Goal: Task Accomplishment & Management: Manage account settings

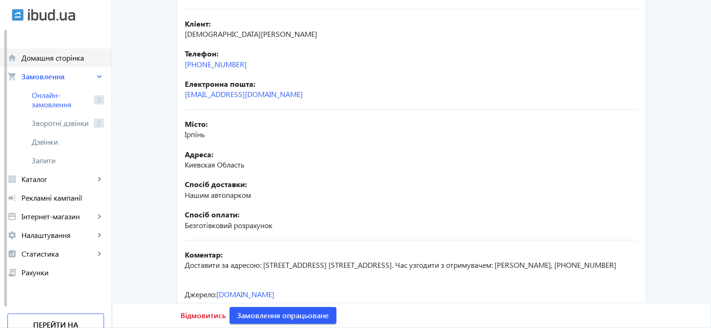
scroll to position [173, 0]
click at [46, 97] on span "Онлайн-замовлення" at bounding box center [61, 99] width 58 height 19
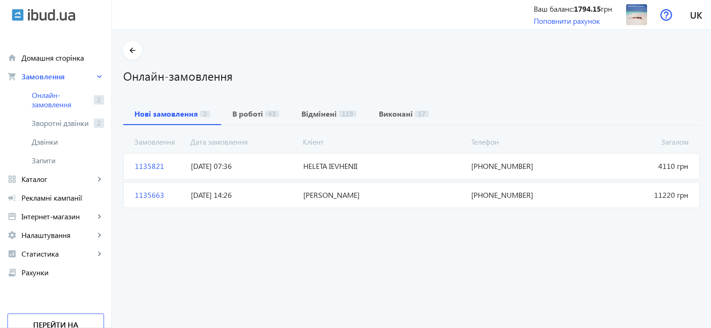
click at [145, 167] on span "1135821" at bounding box center [159, 166] width 56 height 10
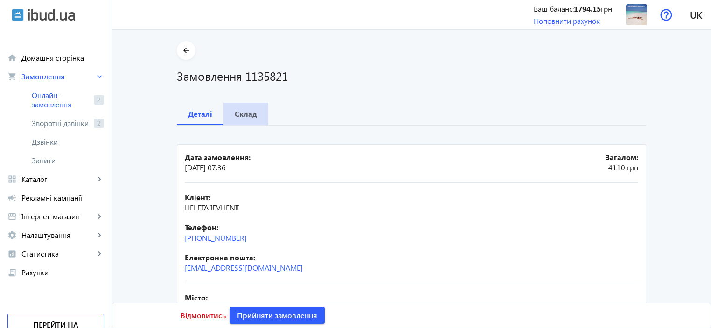
click at [240, 113] on b "Склад" at bounding box center [246, 113] width 22 height 7
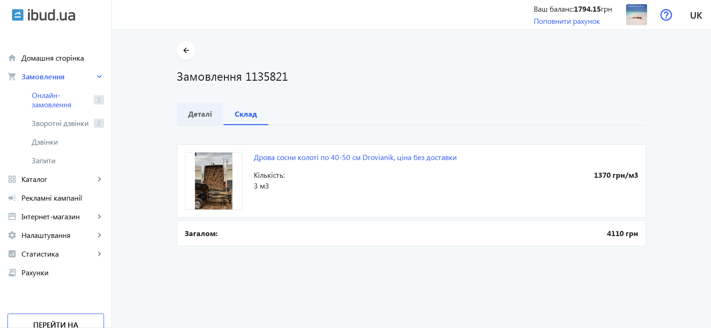
click at [200, 115] on b "Деталі" at bounding box center [200, 113] width 24 height 7
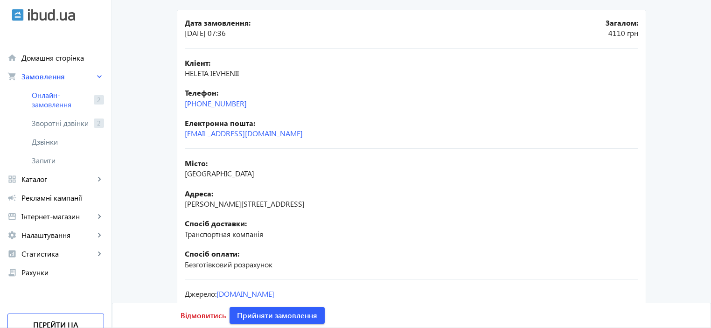
scroll to position [88, 0]
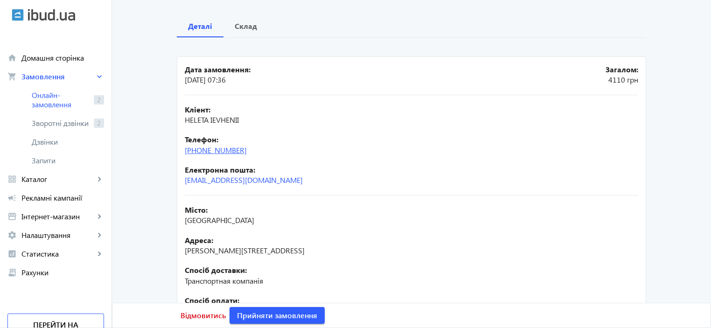
drag, startPoint x: 260, startPoint y: 148, endPoint x: 185, endPoint y: 151, distance: 75.6
click at [185, 151] on div "Телефон: [PHONE_NUMBER]" at bounding box center [411, 144] width 453 height 21
copy link "[PHONE_NUMBER]"
click at [242, 26] on b "Склад" at bounding box center [246, 25] width 22 height 7
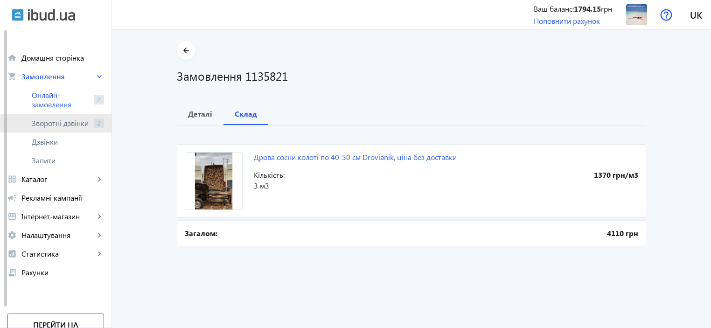
click at [43, 125] on span "Зворотні дзвінки" at bounding box center [61, 122] width 58 height 9
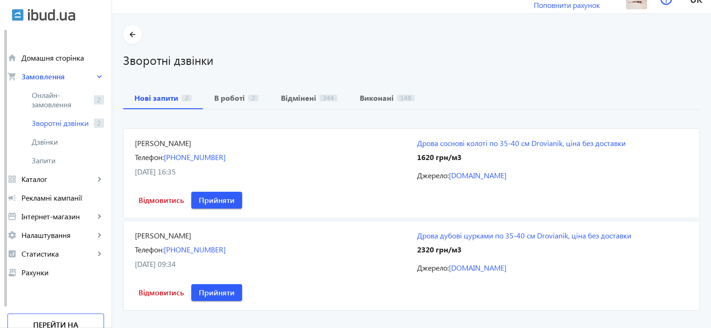
scroll to position [32, 0]
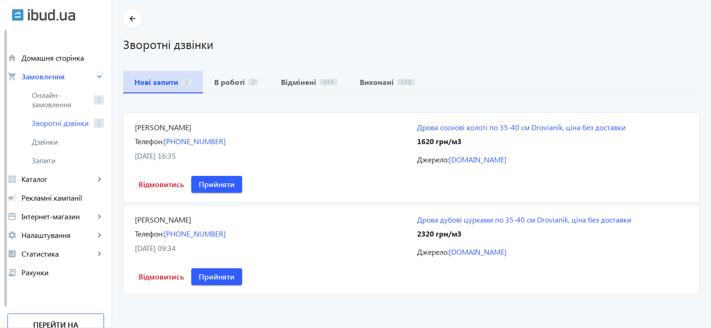
click at [148, 80] on b "Нові запити" at bounding box center [156, 81] width 44 height 7
click at [230, 82] on b "В роботі" at bounding box center [229, 81] width 31 height 7
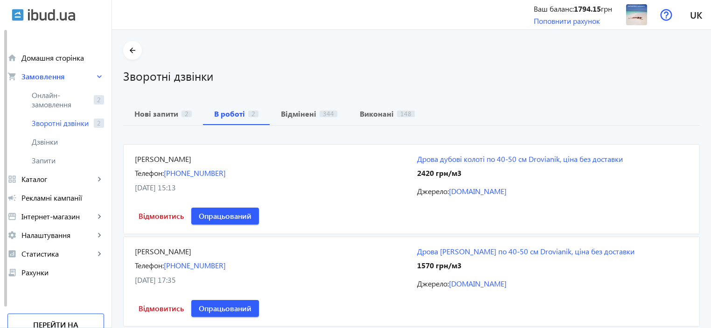
scroll to position [32, 0]
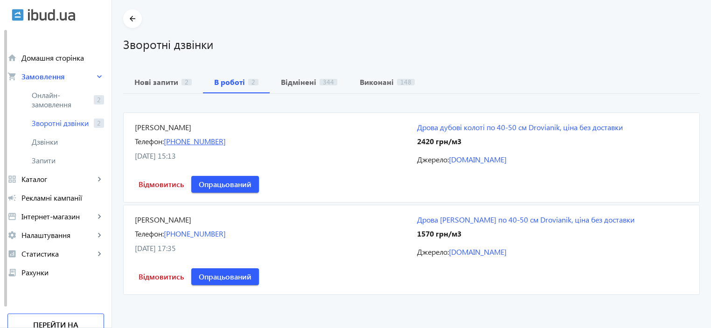
drag, startPoint x: 245, startPoint y: 136, endPoint x: 163, endPoint y: 143, distance: 82.4
click at [163, 143] on div "Телефон: [PHONE_NUMBER]" at bounding box center [270, 141] width 271 height 10
copy link "[PHONE_NUMBER]"
click at [215, 185] on span "Опрацьований" at bounding box center [225, 184] width 53 height 10
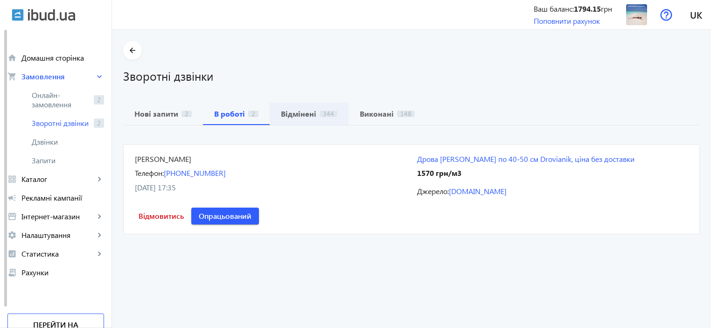
scroll to position [0, 0]
